Goal: Information Seeking & Learning: Learn about a topic

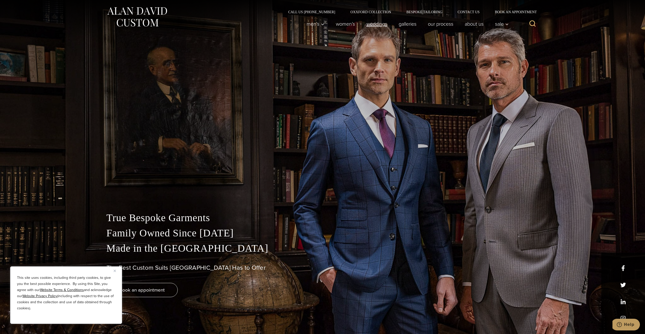
click at [373, 22] on link "weddings" at bounding box center [376, 24] width 32 height 10
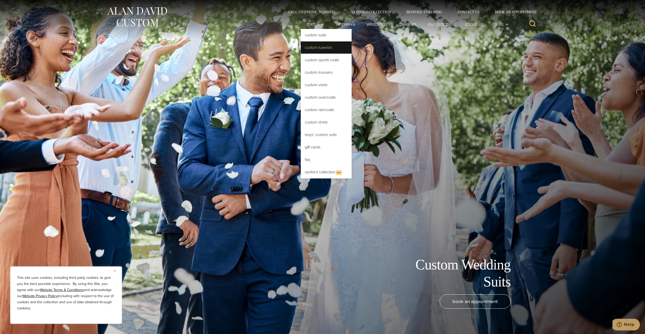
click at [311, 48] on link "Custom Tuxedos" at bounding box center [326, 47] width 51 height 12
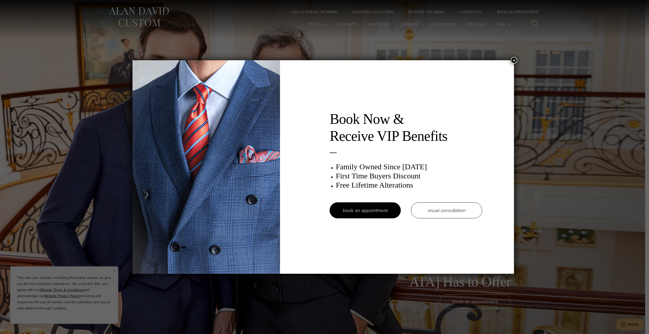
click at [516, 60] on button "×" at bounding box center [513, 60] width 7 height 7
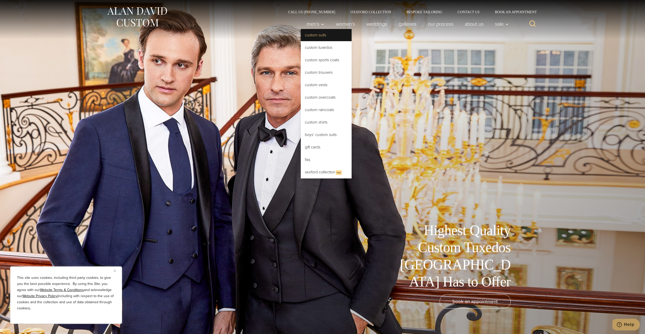
click at [310, 36] on link "Custom Suits" at bounding box center [326, 35] width 51 height 12
